Goal: Find specific page/section: Find specific page/section

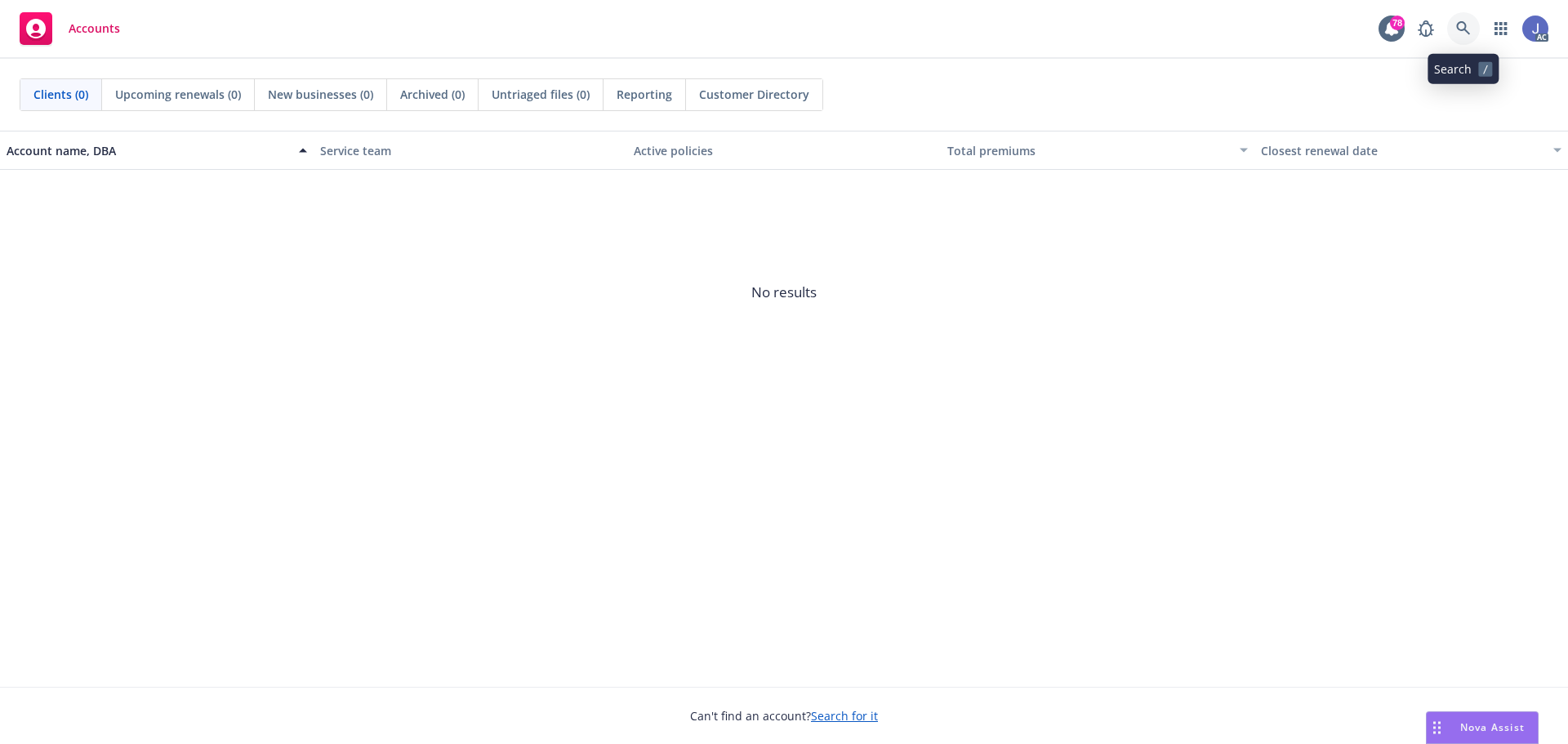
click at [1457, 26] on icon at bounding box center [1464, 28] width 15 height 15
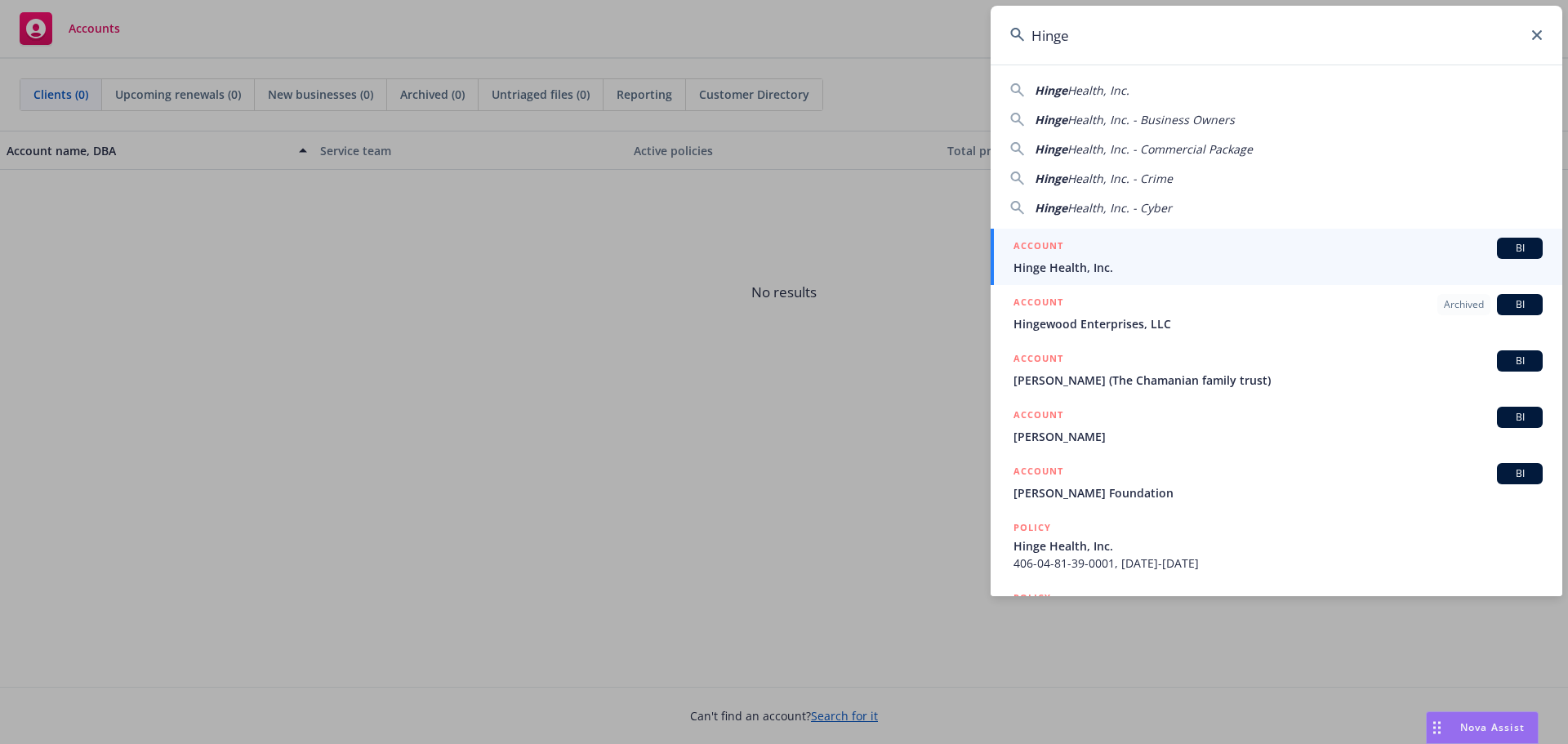
type input "Hinge"
click at [1140, 249] on div "ACCOUNT BI" at bounding box center [1278, 248] width 529 height 21
